Goal: Find specific page/section: Find specific page/section

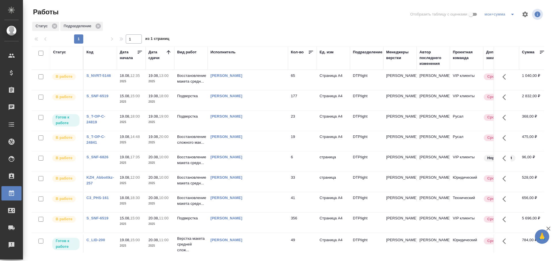
click at [223, 90] on td "[PERSON_NAME]" at bounding box center [248, 80] width 80 height 20
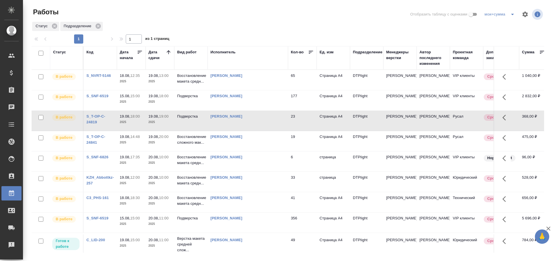
click at [250, 90] on td "[PERSON_NAME]" at bounding box center [248, 80] width 80 height 20
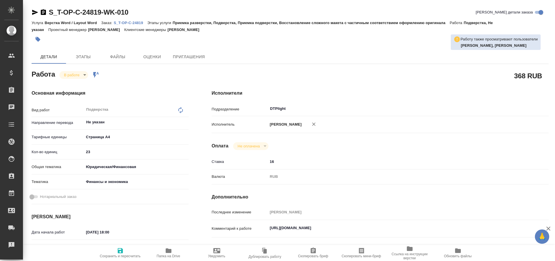
type textarea "x"
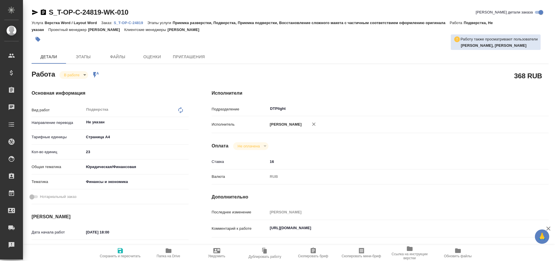
type textarea "x"
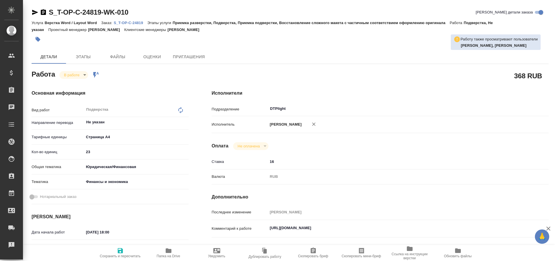
type textarea "x"
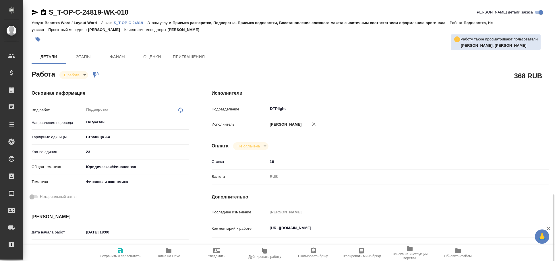
scroll to position [222, 0]
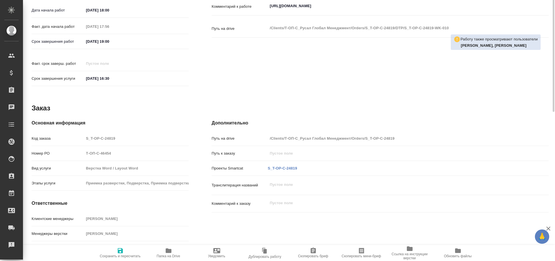
type textarea "x"
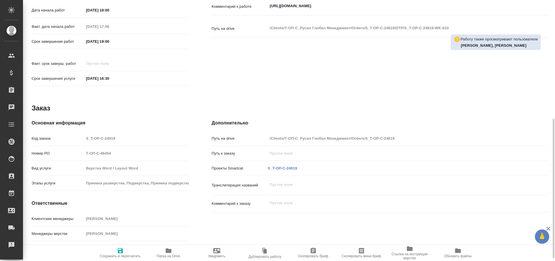
type textarea "x"
